Goal: Find specific page/section: Find specific page/section

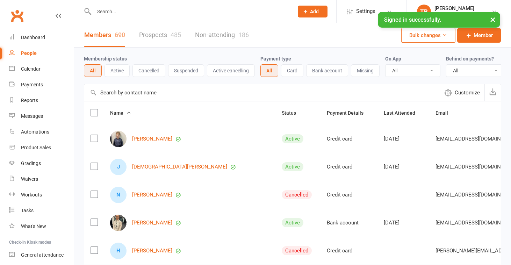
select select "100"
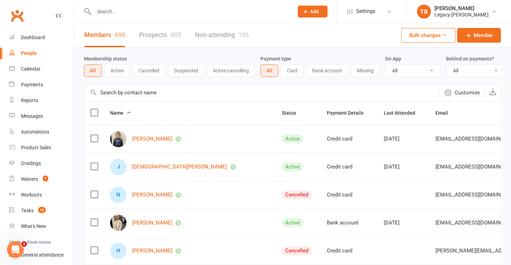
click at [130, 2] on div at bounding box center [186, 11] width 205 height 23
click at [128, 10] on input "text" at bounding box center [190, 12] width 197 height 10
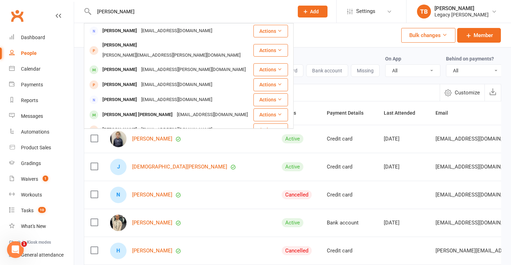
drag, startPoint x: 123, startPoint y: 14, endPoint x: 72, endPoint y: 4, distance: 51.7
click at [74, 6] on react-component "[PERSON_NAME] [PERSON_NAME] [PERSON_NAME][EMAIL_ADDRESS][DOMAIN_NAME] Actions […" at bounding box center [144, 11] width 289 height 23
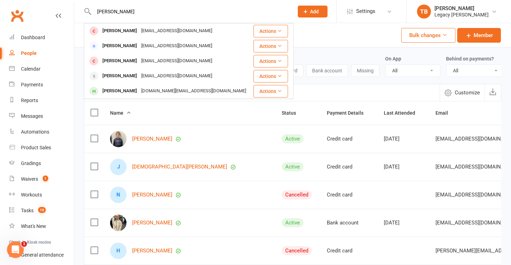
drag, startPoint x: 123, startPoint y: 11, endPoint x: 37, endPoint y: -4, distance: 87.6
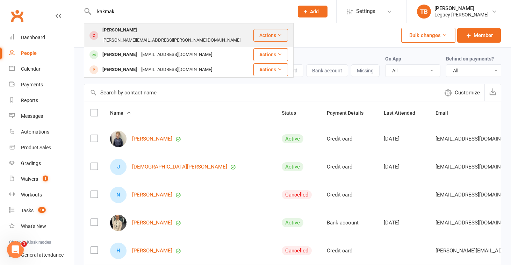
type input "kakmak"
click at [159, 37] on div "Geneva Cakmak [EMAIL_ADDRESS][PERSON_NAME][DOMAIN_NAME]" at bounding box center [169, 35] width 168 height 23
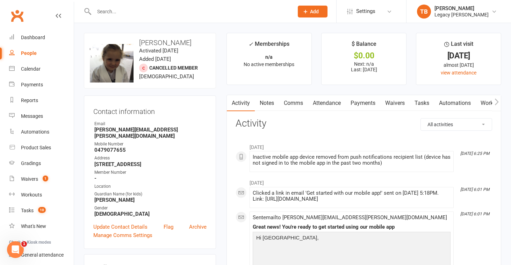
click at [156, 19] on div at bounding box center [186, 11] width 205 height 23
click at [157, 17] on div at bounding box center [186, 11] width 205 height 23
click at [158, 16] on input "text" at bounding box center [190, 12] width 197 height 10
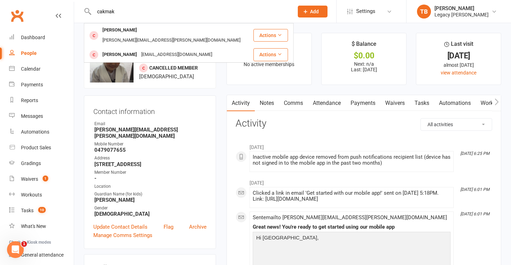
drag, startPoint x: 154, startPoint y: 11, endPoint x: 20, endPoint y: 8, distance: 134.2
click at [21, 2] on header "[PERSON_NAME] Cakmak [EMAIL_ADDRESS][PERSON_NAME][DOMAIN_NAME] Actions [PERSON_…" at bounding box center [255, 2] width 511 height 0
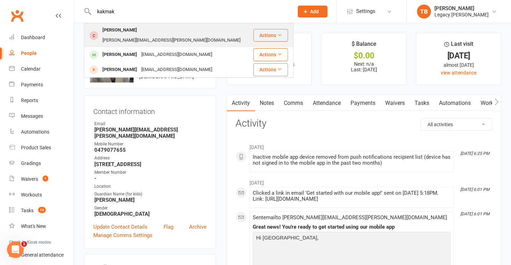
type input "kakmak"
click at [148, 35] on div "[PERSON_NAME][EMAIL_ADDRESS][PERSON_NAME][DOMAIN_NAME]" at bounding box center [171, 40] width 142 height 10
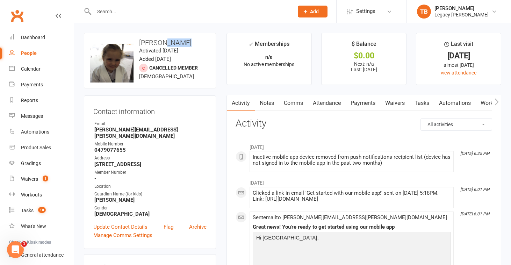
drag, startPoint x: 165, startPoint y: 42, endPoint x: 202, endPoint y: 42, distance: 37.7
click at [202, 42] on h3 "[PERSON_NAME]" at bounding box center [150, 43] width 120 height 8
copy h3 "Cakmak"
click at [161, 16] on input "text" at bounding box center [190, 12] width 197 height 10
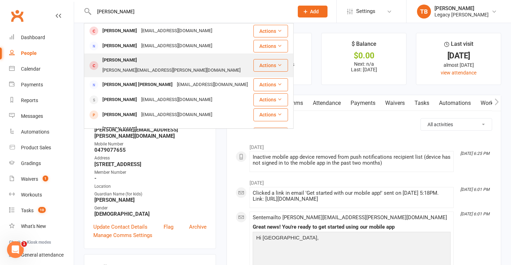
type input "[PERSON_NAME]"
click at [140, 65] on div "[PERSON_NAME][EMAIL_ADDRESS][PERSON_NAME][DOMAIN_NAME]" at bounding box center [171, 70] width 142 height 10
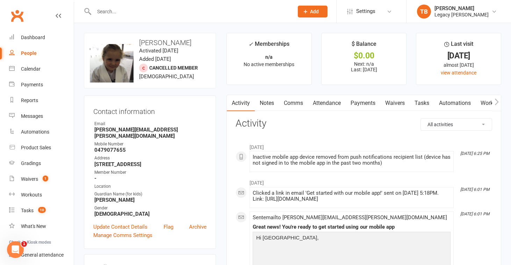
click at [169, 11] on input "text" at bounding box center [190, 12] width 197 height 10
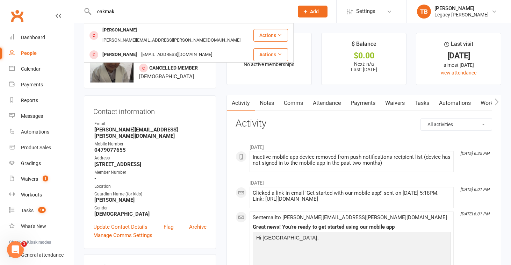
drag, startPoint x: 165, startPoint y: 17, endPoint x: 59, endPoint y: -5, distance: 108.5
drag, startPoint x: 120, startPoint y: 11, endPoint x: 59, endPoint y: 5, distance: 61.1
click at [59, 2] on header "[PERSON_NAME] Cakmak [EMAIL_ADDRESS][PERSON_NAME][DOMAIN_NAME] Actions [PERSON_…" at bounding box center [255, 2] width 511 height 0
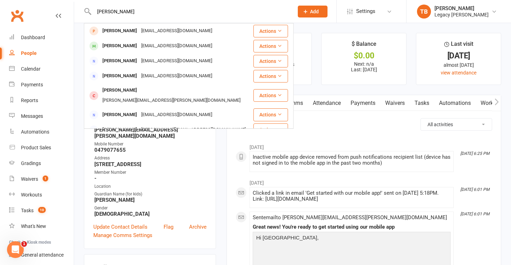
drag, startPoint x: 153, startPoint y: 13, endPoint x: 76, endPoint y: 10, distance: 76.9
click at [77, 10] on react-component "[PERSON_NAME] [PERSON_NAME] [PERSON_NAME][EMAIL_ADDRESS][DOMAIN_NAME] Actions […" at bounding box center [144, 11] width 289 height 23
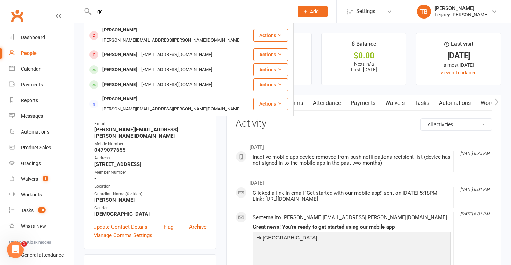
type input "g"
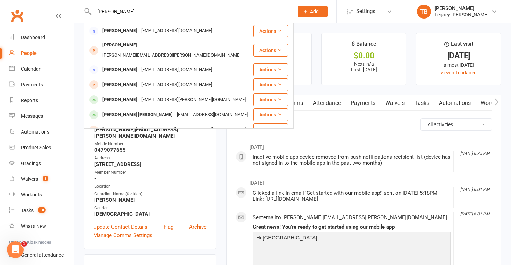
drag, startPoint x: 109, startPoint y: 12, endPoint x: 86, endPoint y: 11, distance: 23.4
click at [86, 12] on div "[PERSON_NAME] [PERSON_NAME] [PERSON_NAME][EMAIL_ADDRESS][DOMAIN_NAME] Actions […" at bounding box center [186, 11] width 205 height 23
type input "[PERSON_NAME]"
click at [343, 78] on li "$ Balance $0.00 Next: n/a Last: [DATE]" at bounding box center [363, 59] width 85 height 52
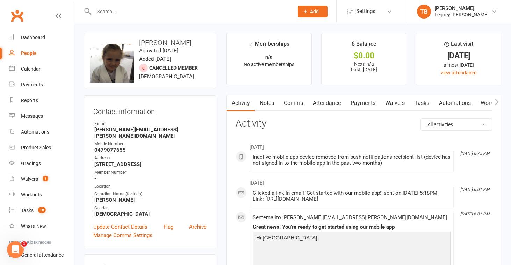
drag, startPoint x: 185, startPoint y: 14, endPoint x: 49, endPoint y: 12, distance: 135.9
click at [50, 2] on header "Prospect Member Non-attending contact Class / event Appointment Grading event T…" at bounding box center [255, 2] width 511 height 0
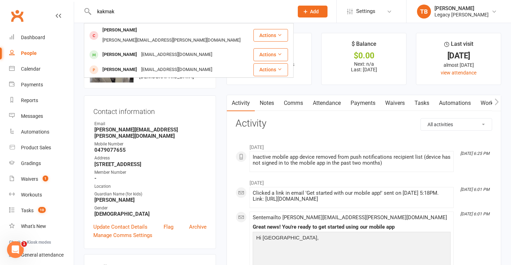
type input "kakmak"
